Goal: Complete application form

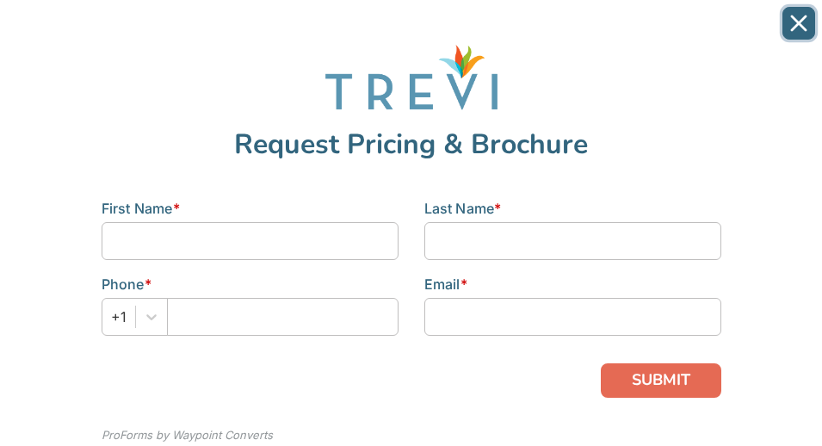
click at [799, 26] on icon "Close" at bounding box center [798, 23] width 17 height 17
click at [797, 19] on icon "Close" at bounding box center [798, 23] width 17 height 17
